Goal: Use online tool/utility: Utilize a website feature to perform a specific function

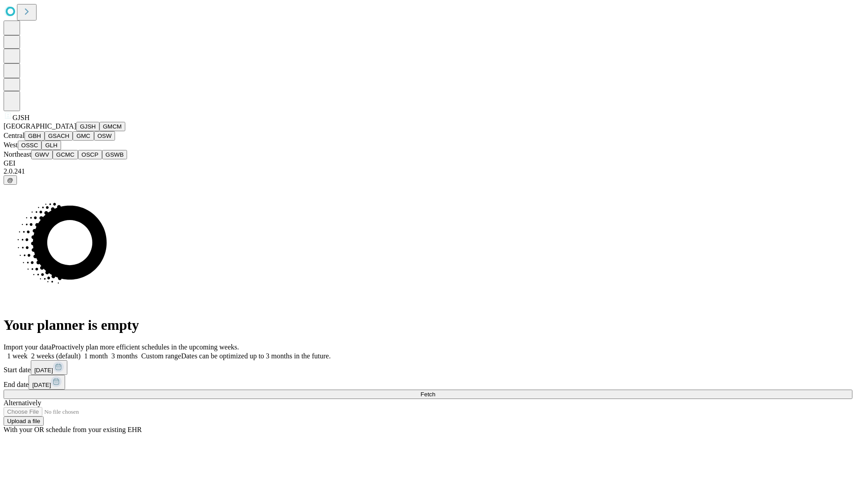
click at [76, 131] on button "GJSH" at bounding box center [87, 126] width 23 height 9
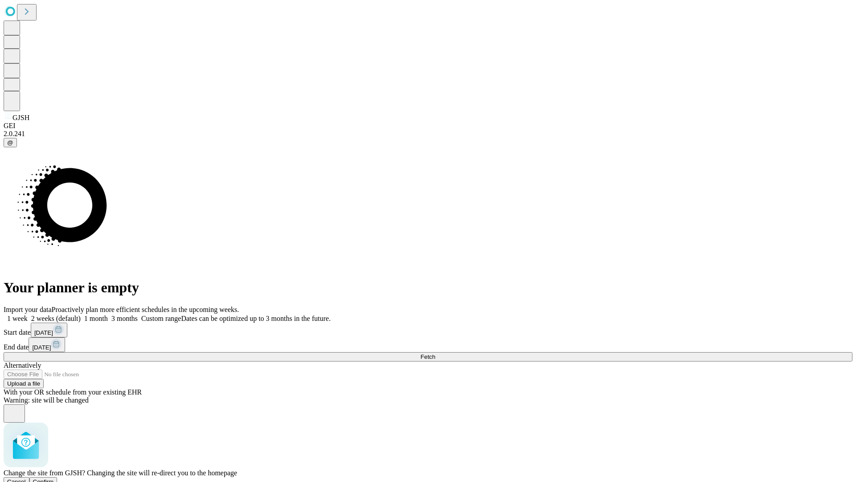
click at [54, 478] on span "Confirm" at bounding box center [43, 481] width 21 height 7
click at [108, 314] on label "1 month" at bounding box center [94, 318] width 27 height 8
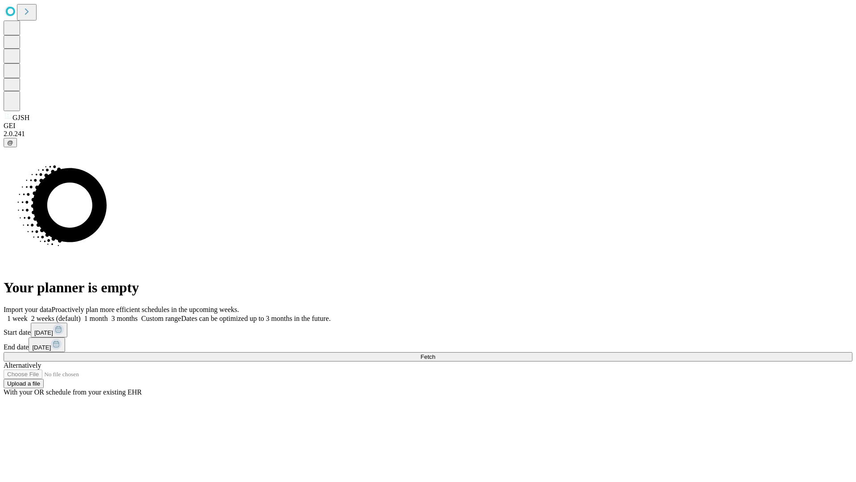
click at [435, 353] on span "Fetch" at bounding box center [427, 356] width 15 height 7
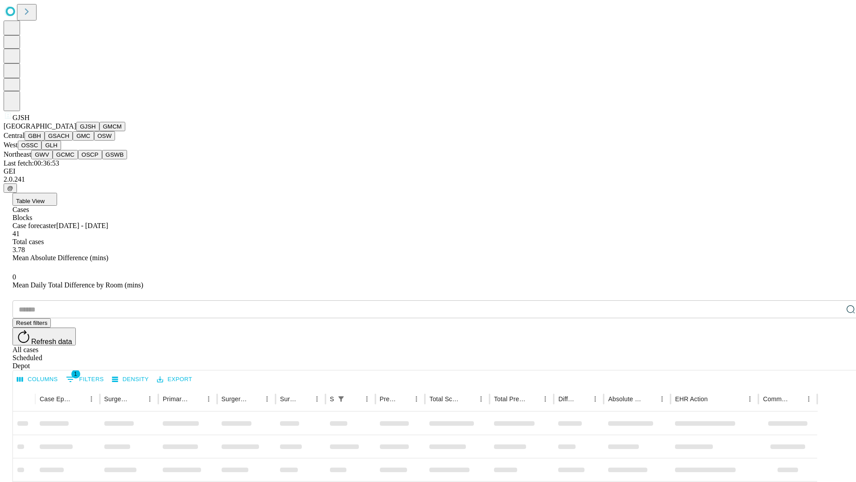
click at [99, 131] on button "GMCM" at bounding box center [112, 126] width 26 height 9
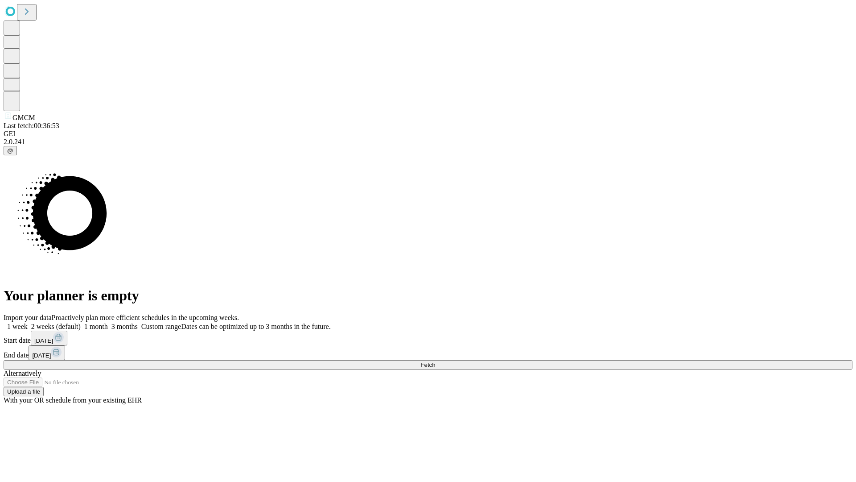
click at [108, 322] on label "1 month" at bounding box center [94, 326] width 27 height 8
click at [435, 361] on span "Fetch" at bounding box center [427, 364] width 15 height 7
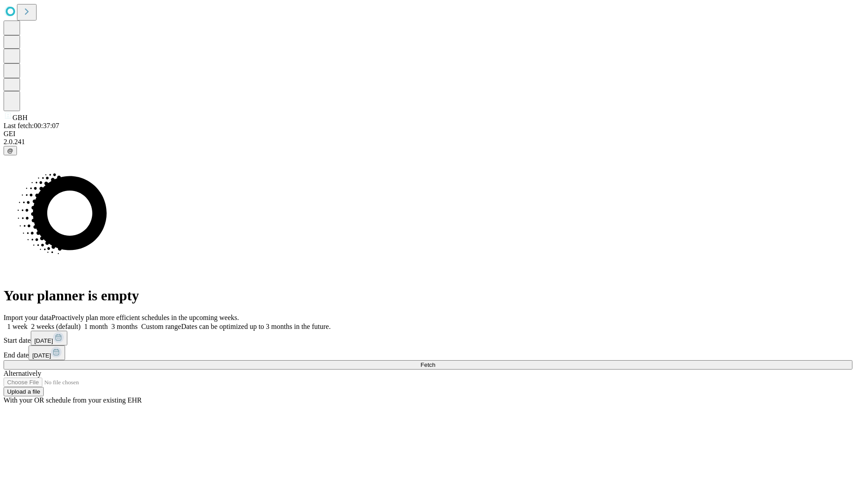
click at [108, 322] on label "1 month" at bounding box center [94, 326] width 27 height 8
click at [435, 361] on span "Fetch" at bounding box center [427, 364] width 15 height 7
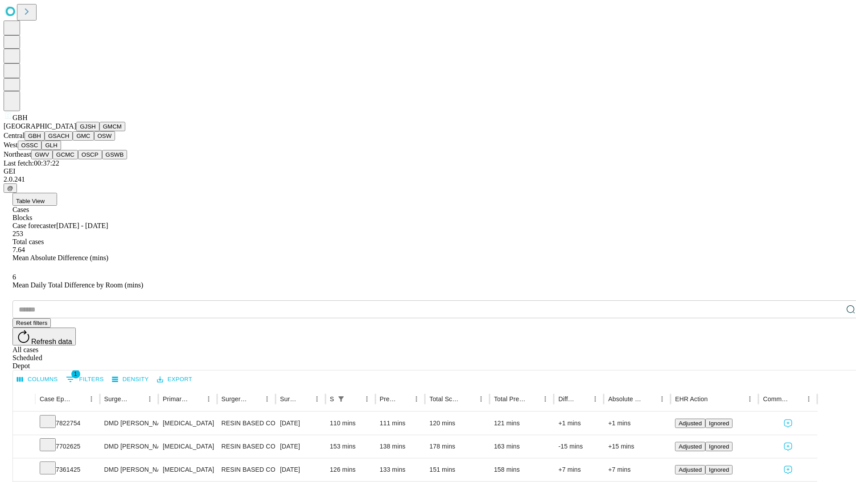
click at [69, 140] on button "GSACH" at bounding box center [59, 135] width 28 height 9
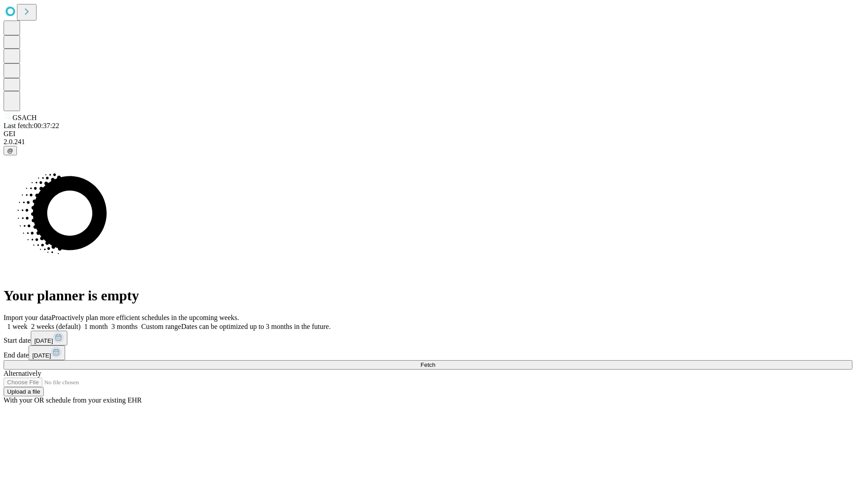
click at [108, 322] on label "1 month" at bounding box center [94, 326] width 27 height 8
click at [435, 361] on span "Fetch" at bounding box center [427, 364] width 15 height 7
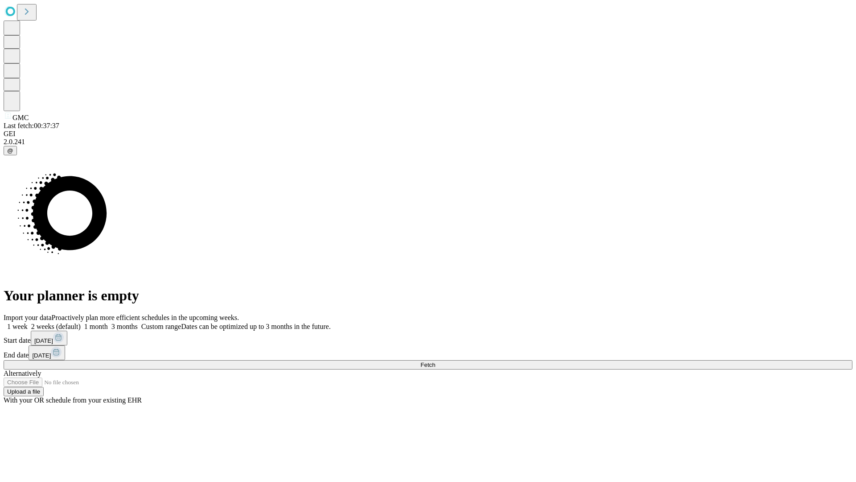
click at [108, 322] on label "1 month" at bounding box center [94, 326] width 27 height 8
click at [435, 361] on span "Fetch" at bounding box center [427, 364] width 15 height 7
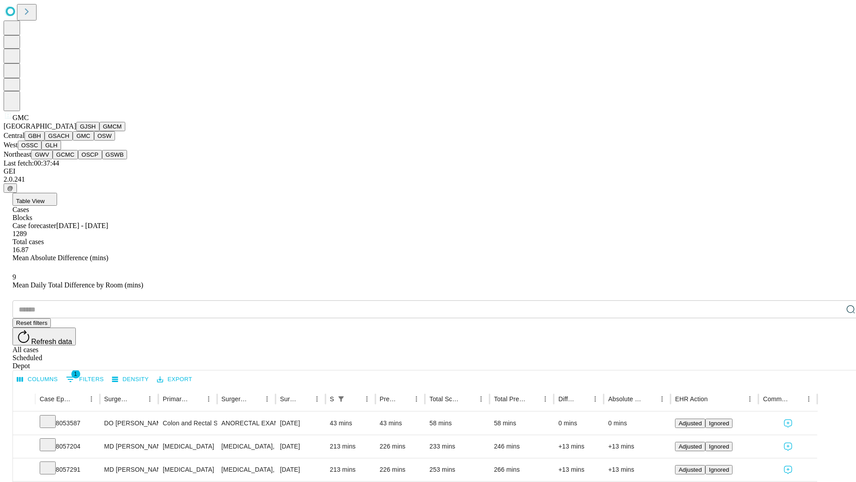
click at [94, 140] on button "OSW" at bounding box center [104, 135] width 21 height 9
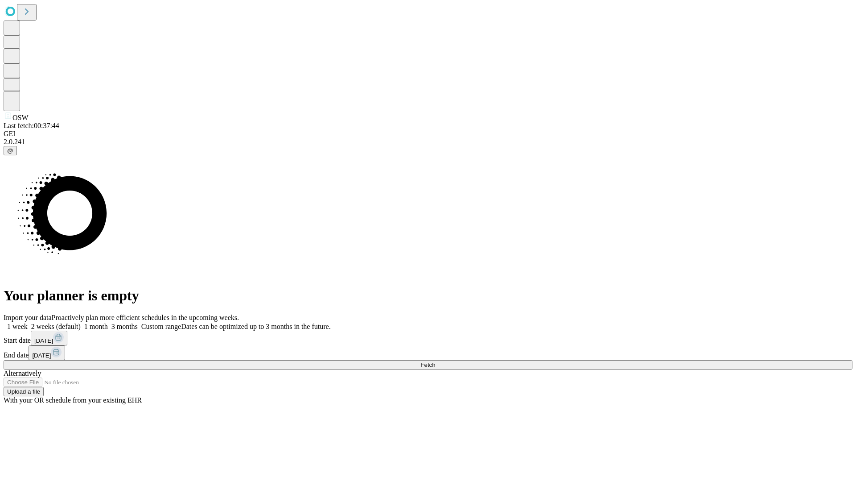
click at [108, 322] on label "1 month" at bounding box center [94, 326] width 27 height 8
click at [435, 361] on span "Fetch" at bounding box center [427, 364] width 15 height 7
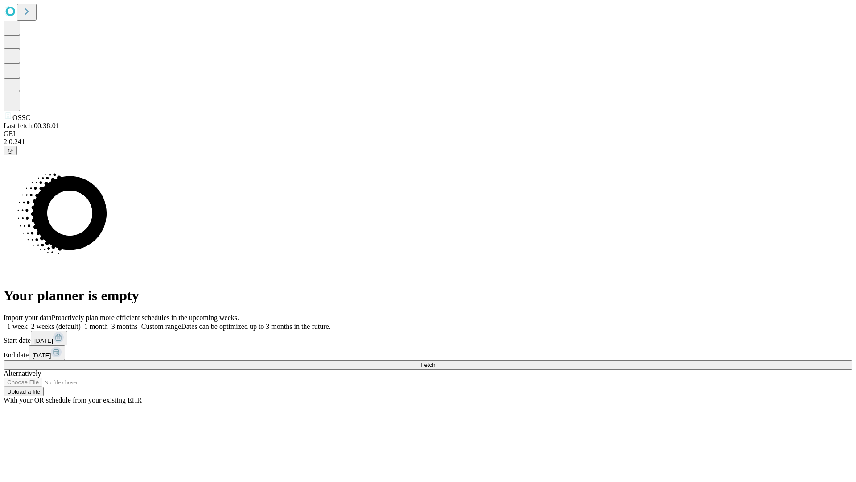
click at [435, 361] on span "Fetch" at bounding box center [427, 364] width 15 height 7
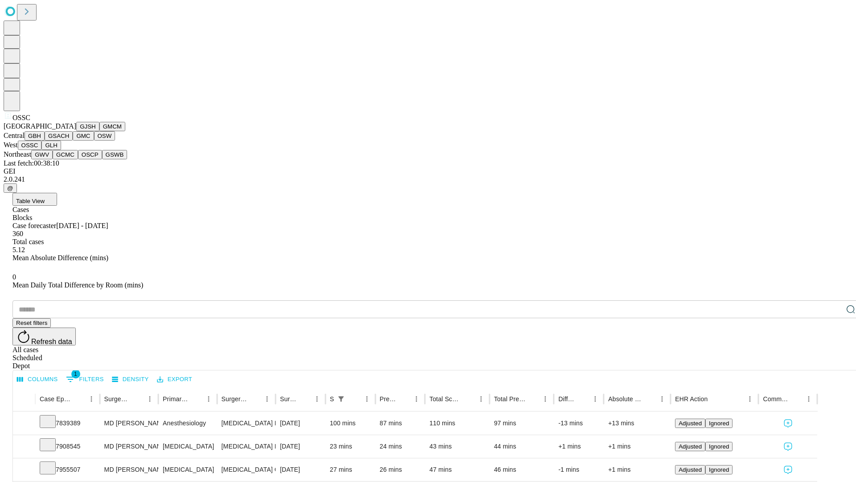
click at [61, 150] on button "GLH" at bounding box center [50, 144] width 19 height 9
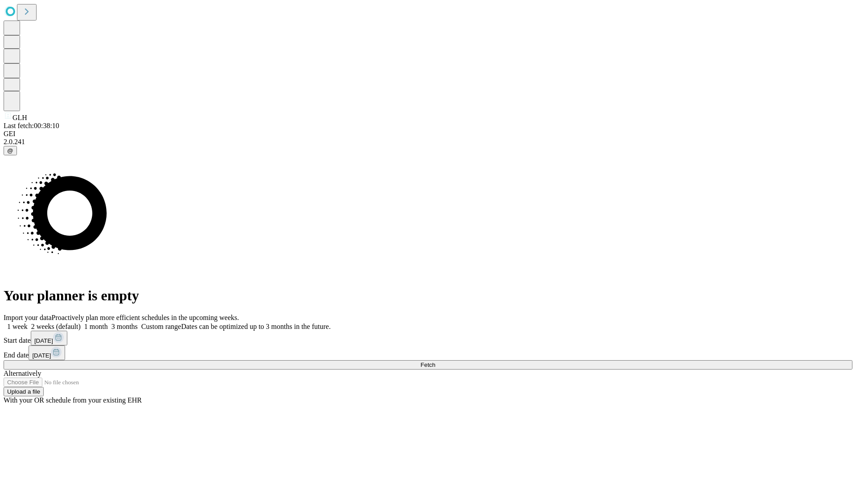
click at [108, 322] on label "1 month" at bounding box center [94, 326] width 27 height 8
click at [435, 361] on span "Fetch" at bounding box center [427, 364] width 15 height 7
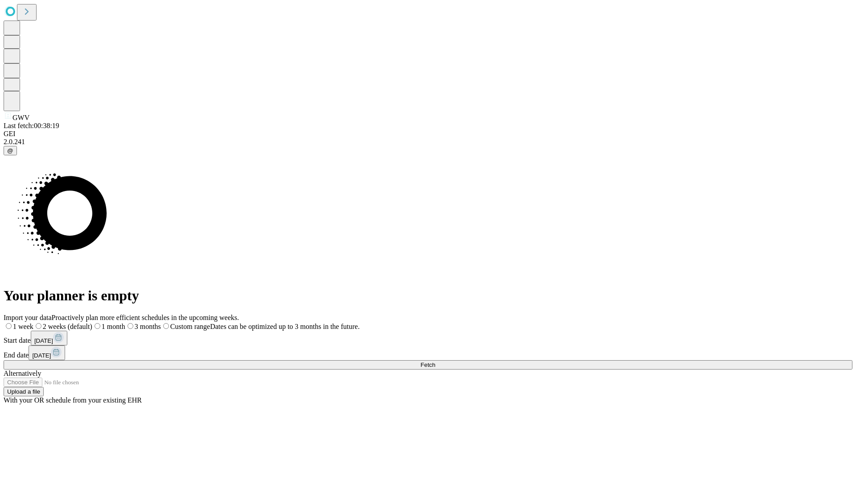
click at [435, 361] on span "Fetch" at bounding box center [427, 364] width 15 height 7
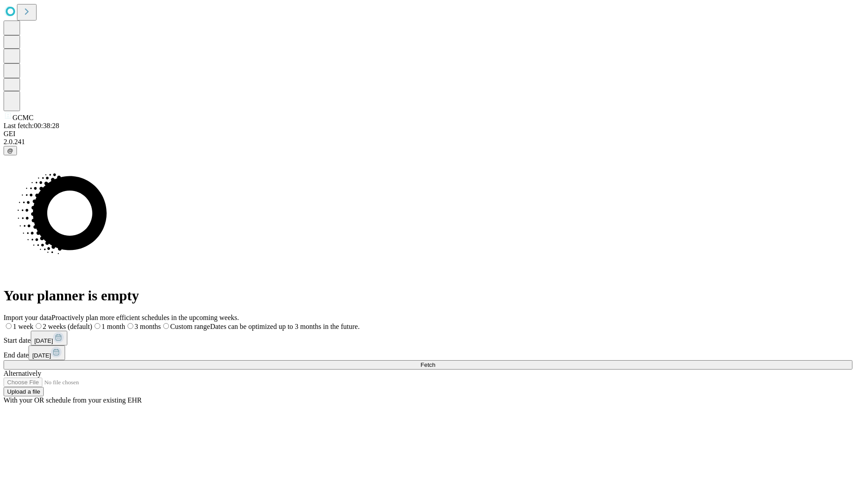
click at [435, 361] on span "Fetch" at bounding box center [427, 364] width 15 height 7
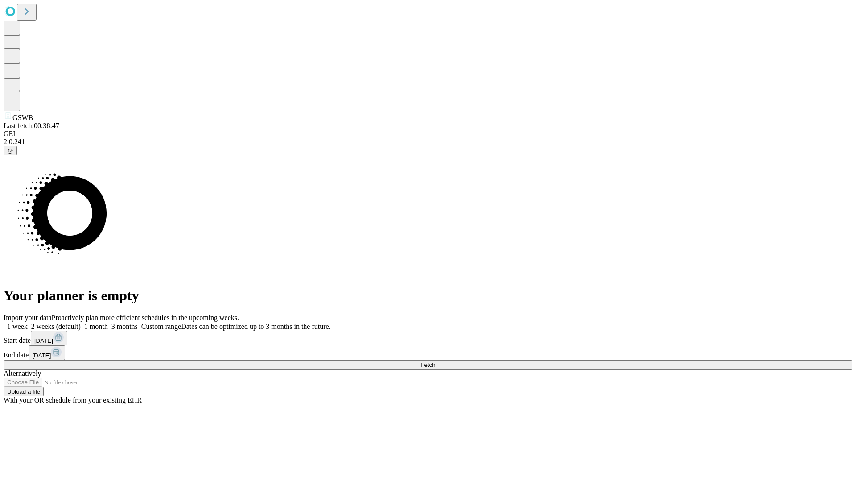
click at [108, 322] on label "1 month" at bounding box center [94, 326] width 27 height 8
click at [435, 361] on span "Fetch" at bounding box center [427, 364] width 15 height 7
